Goal: Find specific page/section: Find specific page/section

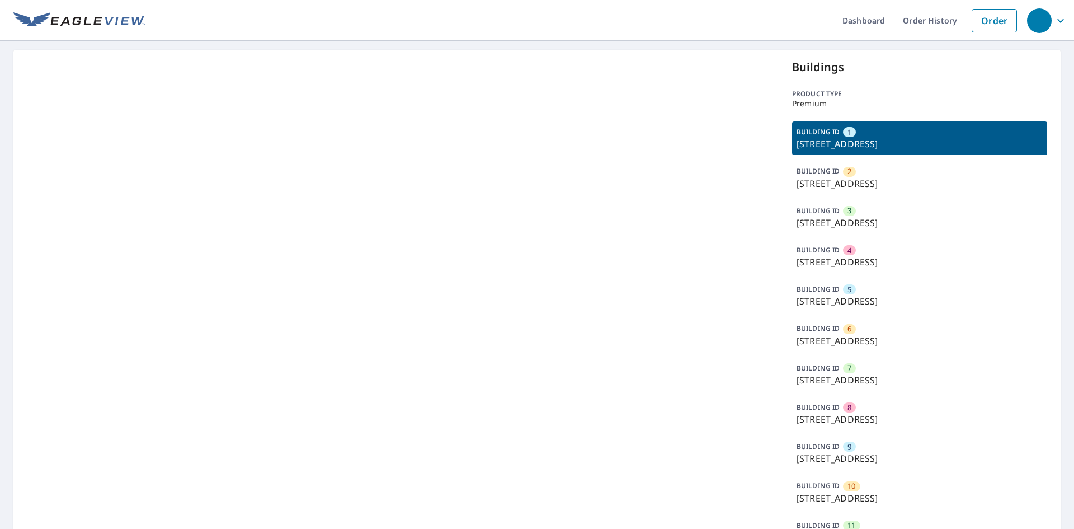
click at [887, 140] on p "15300 W Colonial Dr, Winter Garden, FL, 34787" at bounding box center [919, 143] width 246 height 13
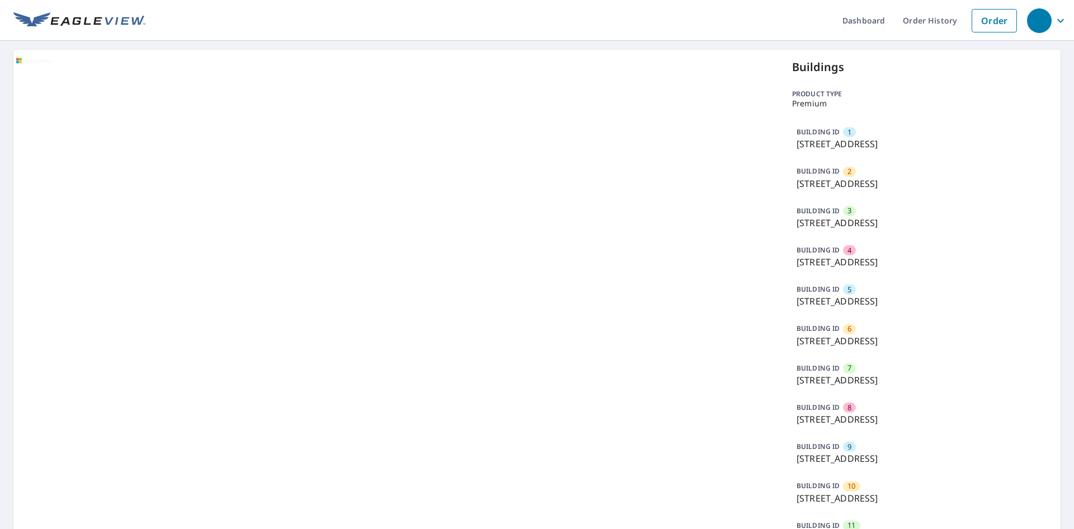
click at [887, 141] on p "15300 W Colonial Dr, Winter Garden, FL, 34787" at bounding box center [919, 143] width 246 height 13
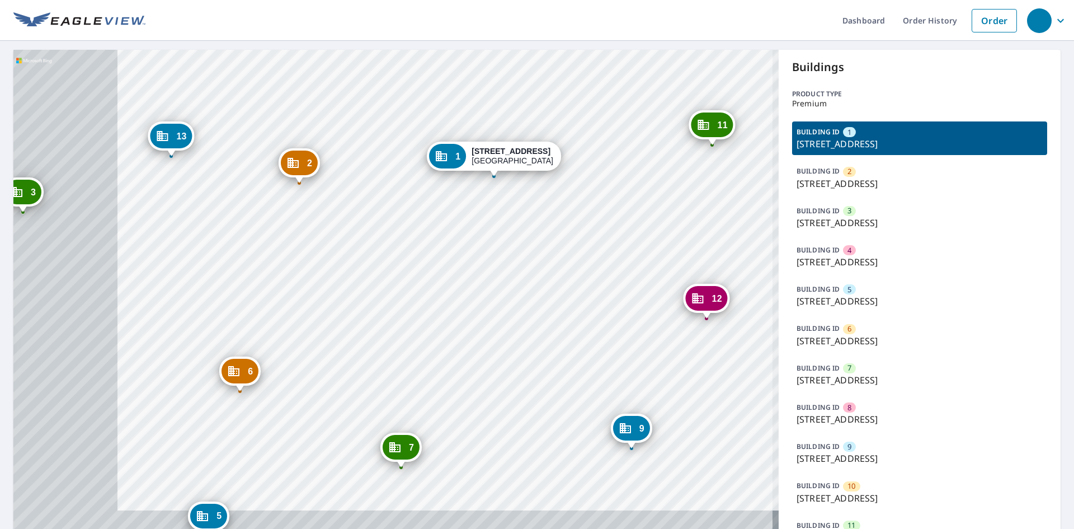
drag, startPoint x: 227, startPoint y: 323, endPoint x: 300, endPoint y: 243, distance: 108.1
click at [301, 239] on div "2 15300 W Colonial Dr Winter Garden, FL 34787 3 15300 W Colonial Dr Winter Gard…" at bounding box center [395, 343] width 765 height 586
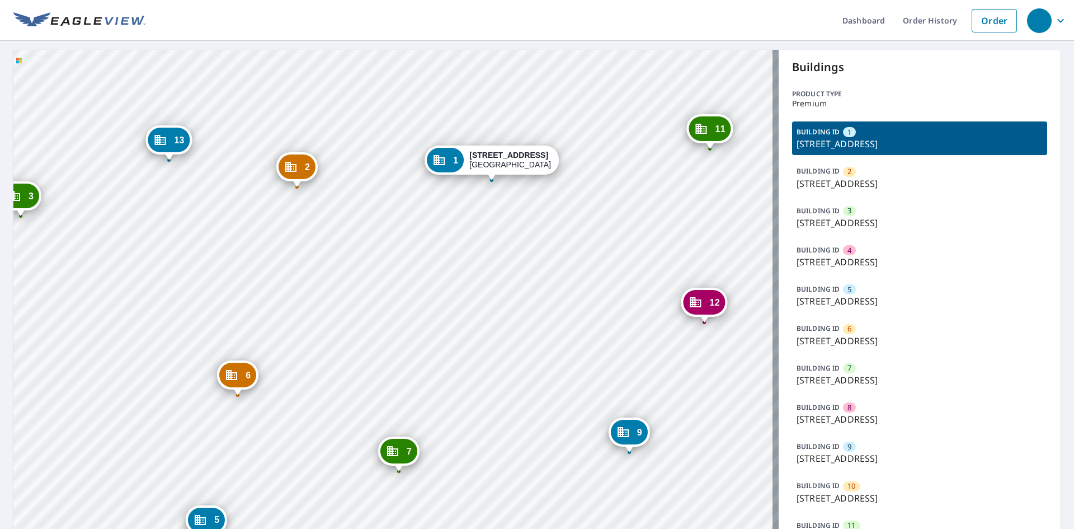
drag, startPoint x: 209, startPoint y: 284, endPoint x: 385, endPoint y: 237, distance: 181.8
click at [385, 237] on div "2 15300 W Colonial Dr Winter Garden, FL 34787 3 15300 W Colonial Dr Winter Gard…" at bounding box center [395, 343] width 765 height 586
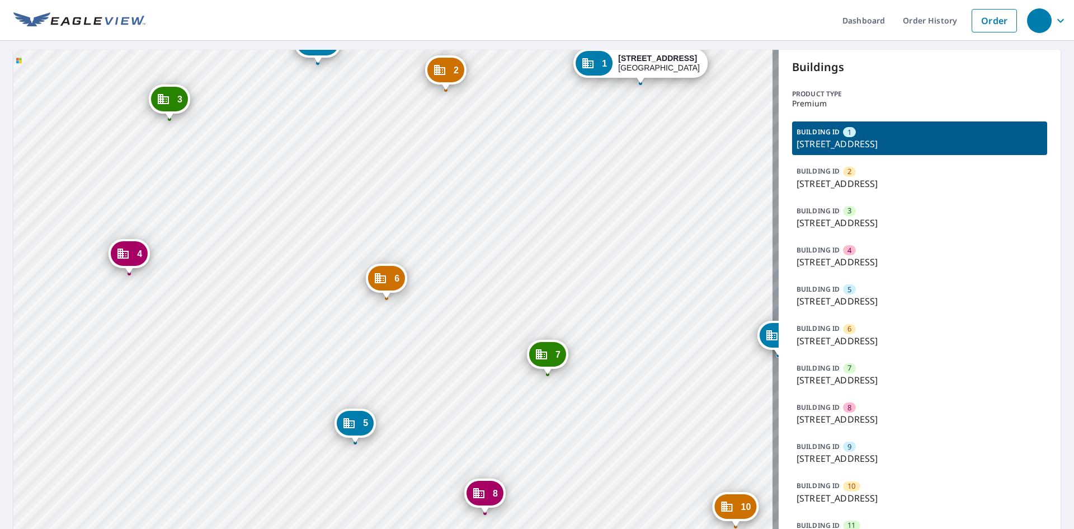
drag, startPoint x: 330, startPoint y: 293, endPoint x: 293, endPoint y: 230, distance: 73.0
click at [293, 230] on div "2 15300 W Colonial Dr Winter Garden, FL 34787 3 15300 W Colonial Dr Winter Gard…" at bounding box center [395, 343] width 765 height 586
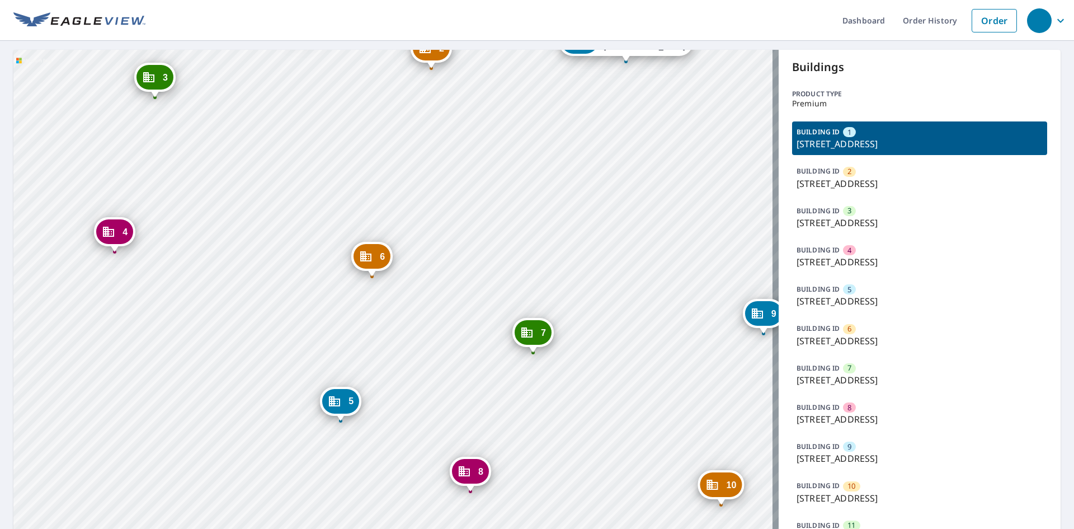
drag, startPoint x: 316, startPoint y: 310, endPoint x: 271, endPoint y: 274, distance: 57.7
click at [266, 265] on div "2 15300 W Colonial Dr Winter Garden, FL 34787 3 15300 W Colonial Dr Winter Gard…" at bounding box center [395, 343] width 765 height 586
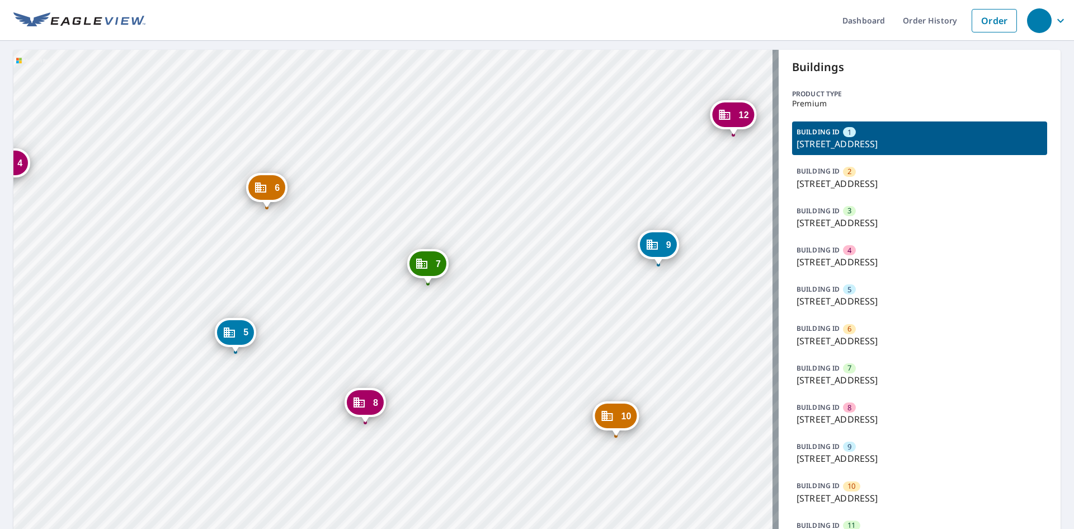
drag, startPoint x: 437, startPoint y: 337, endPoint x: 275, endPoint y: 276, distance: 173.0
click at [275, 276] on div "2 15300 W Colonial Dr Winter Garden, FL 34787 3 15300 W Colonial Dr Winter Gard…" at bounding box center [395, 343] width 765 height 586
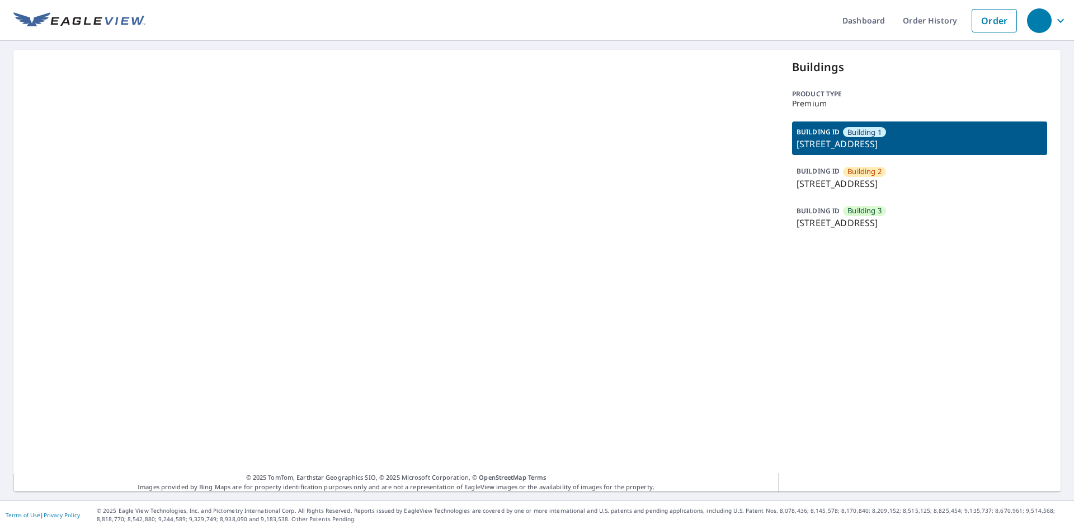
click at [884, 185] on p "[STREET_ADDRESS]" at bounding box center [919, 183] width 246 height 13
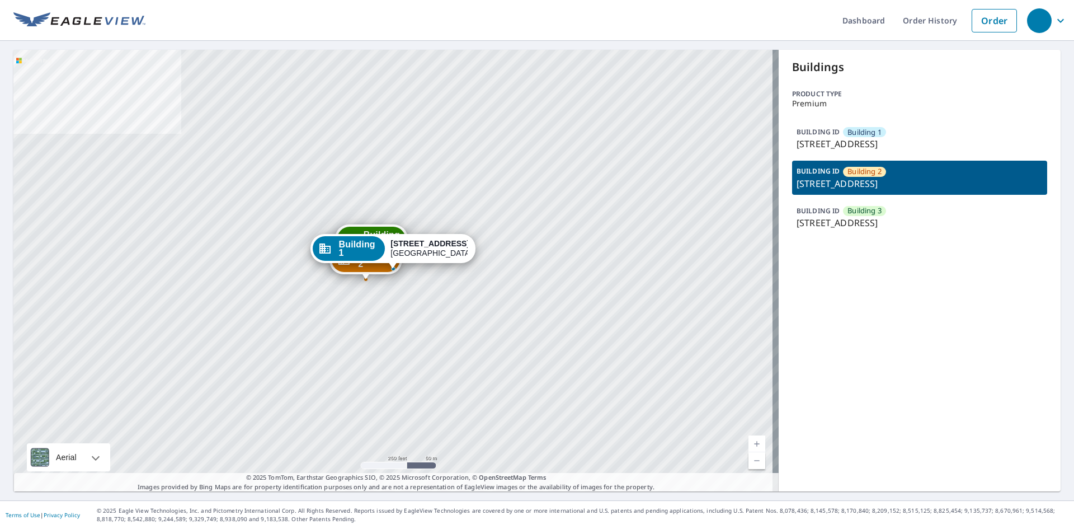
click at [871, 173] on span "Building 2" at bounding box center [864, 171] width 34 height 11
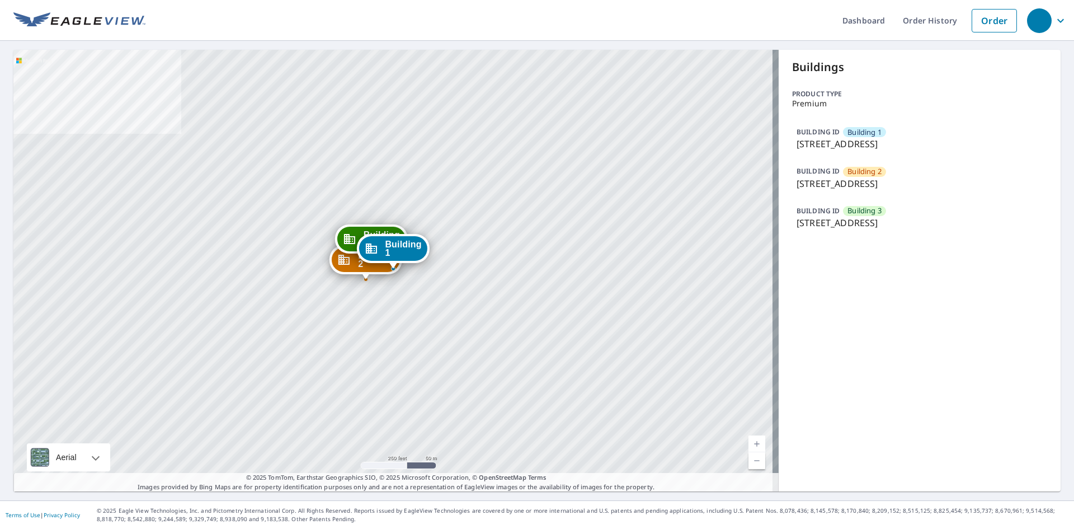
click at [884, 178] on p "[STREET_ADDRESS]" at bounding box center [919, 183] width 246 height 13
